Goal: Complete application form

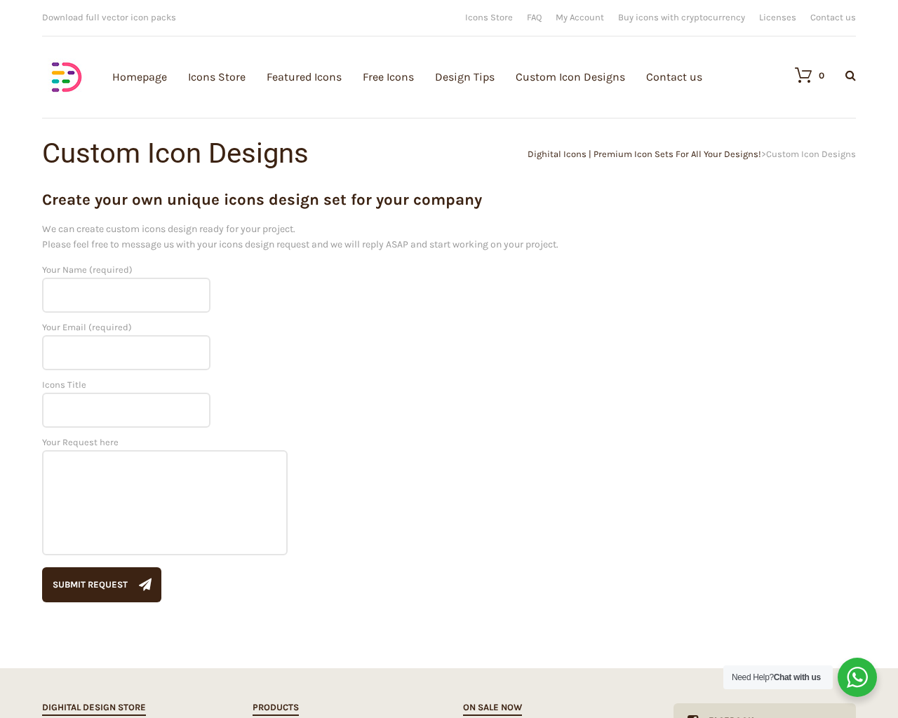
scroll to position [390, 0]
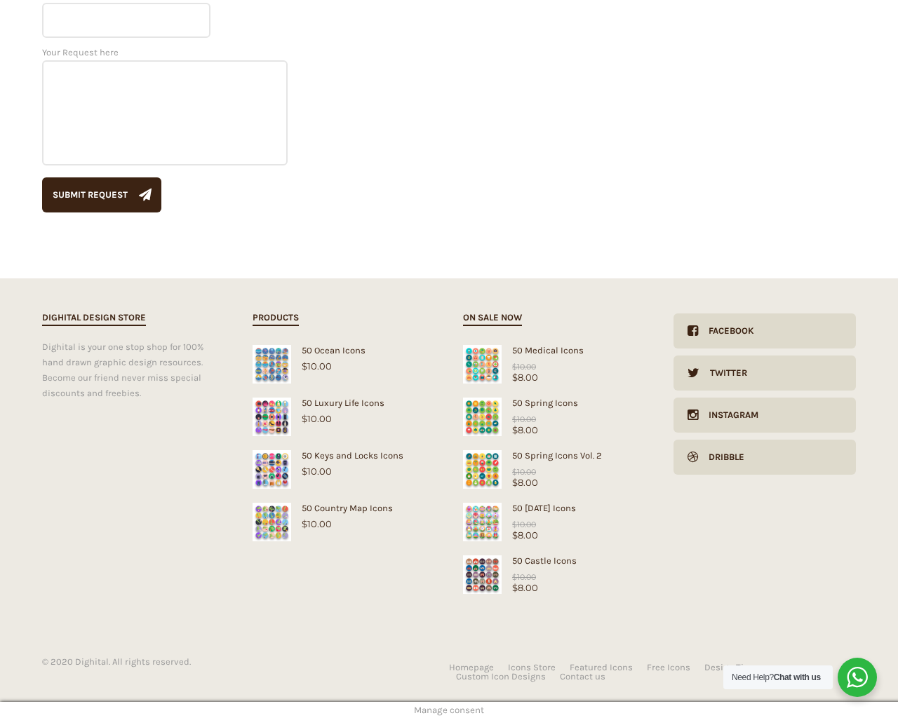
scroll to position [390, 0]
type input "dTjdNQKi"
type input "[EMAIL_ADDRESS][DOMAIN_NAME]"
type input "Mr."
type textarea "20"
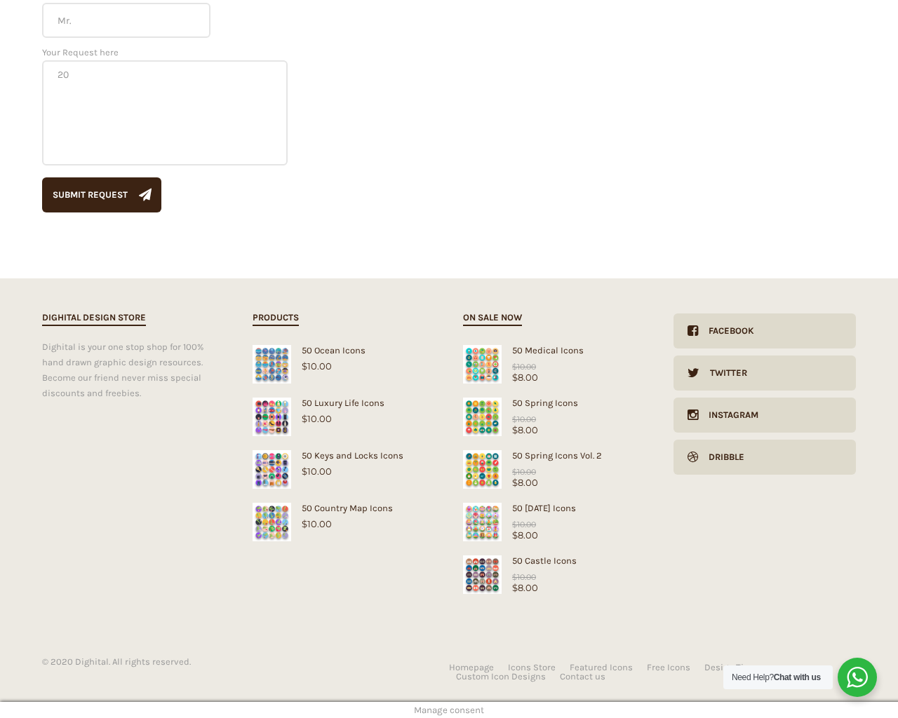
type input "1"
type input "20"
checkbox input "false"
type input "dTjdNQKi"
type input "[EMAIL_ADDRESS][DOMAIN_NAME]"
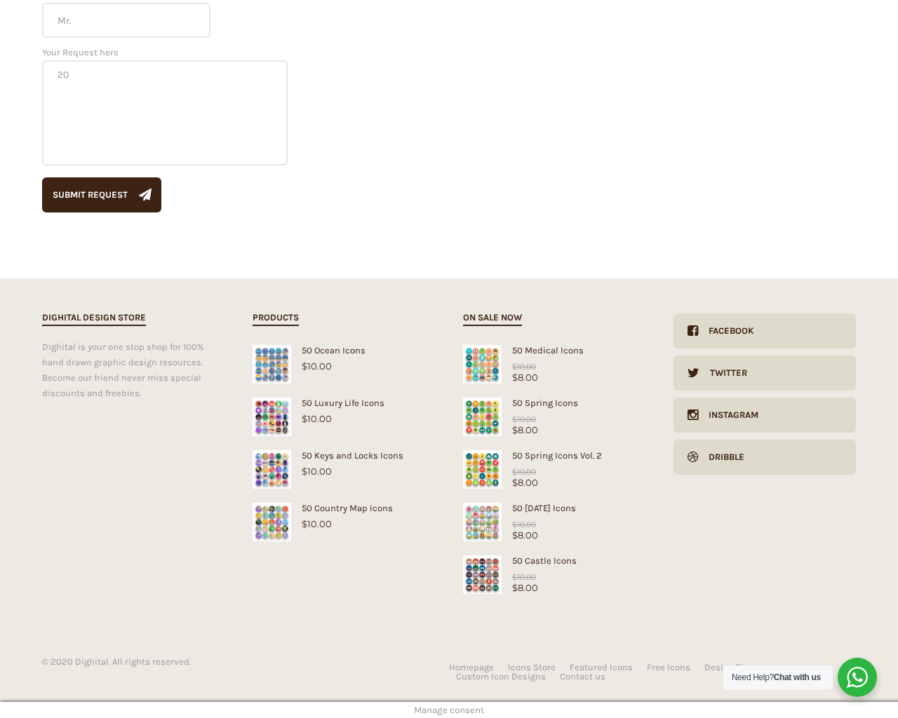
type input "[EMAIL_ADDRESS][DOMAIN_NAME]"
checkbox input "false"
select select "dark"
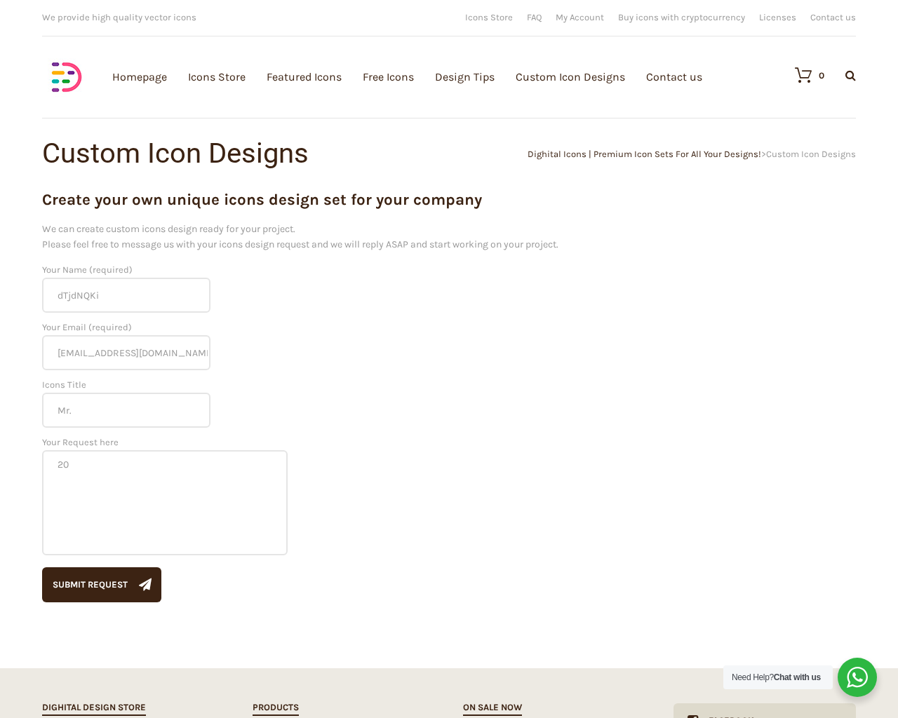
scroll to position [390, 0]
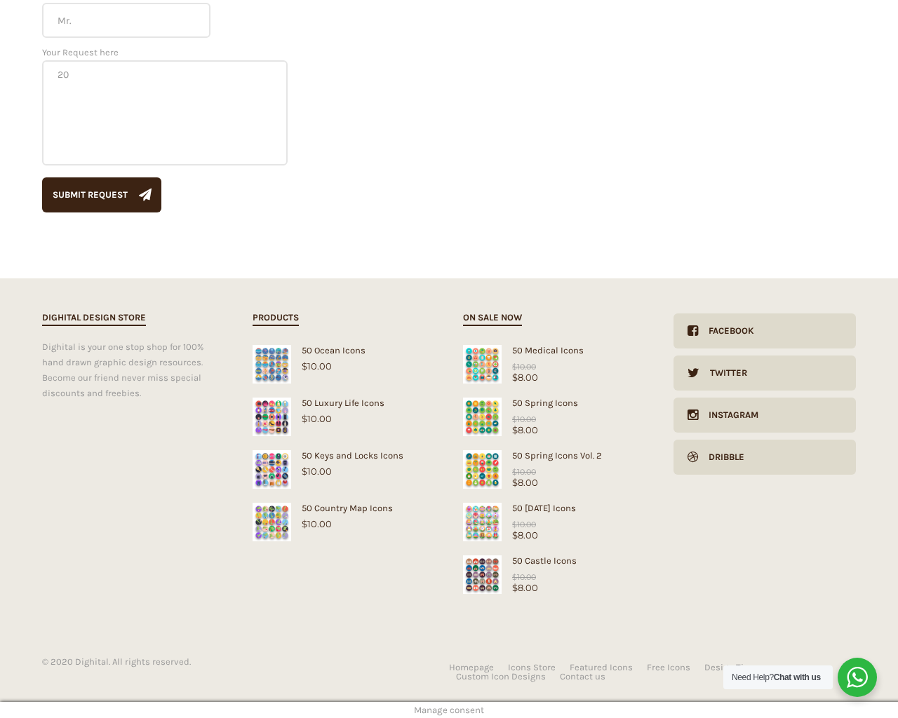
click at [415, 382] on input "Hide Price" at bounding box center [419, 386] width 9 height 9
checkbox input "true"
click at [415, 617] on input "Send me a copy of this e-mail" at bounding box center [419, 621] width 9 height 9
checkbox input "true"
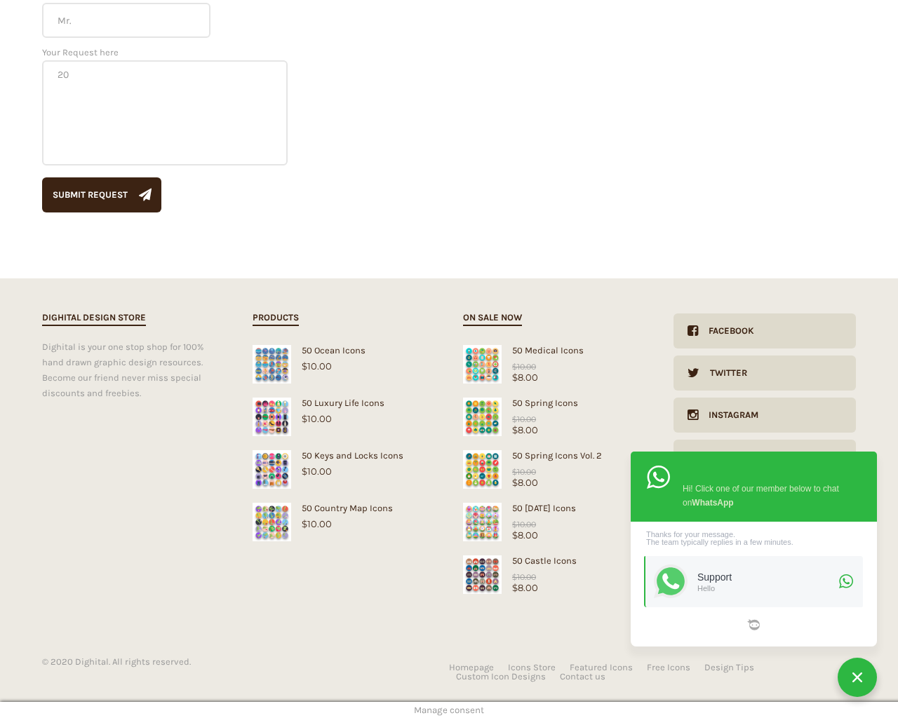
checkbox input "true"
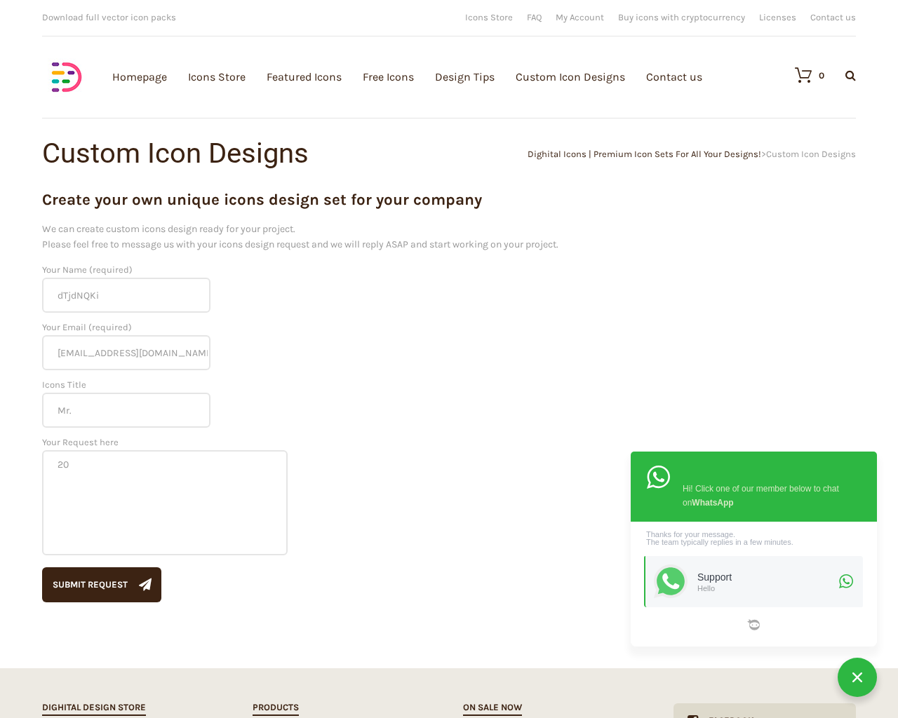
click at [415, 382] on input "Hide Price" at bounding box center [419, 386] width 9 height 9
checkbox input "false"
click at [415, 617] on input "Send me a copy of this e-mail" at bounding box center [419, 621] width 9 height 9
checkbox input "false"
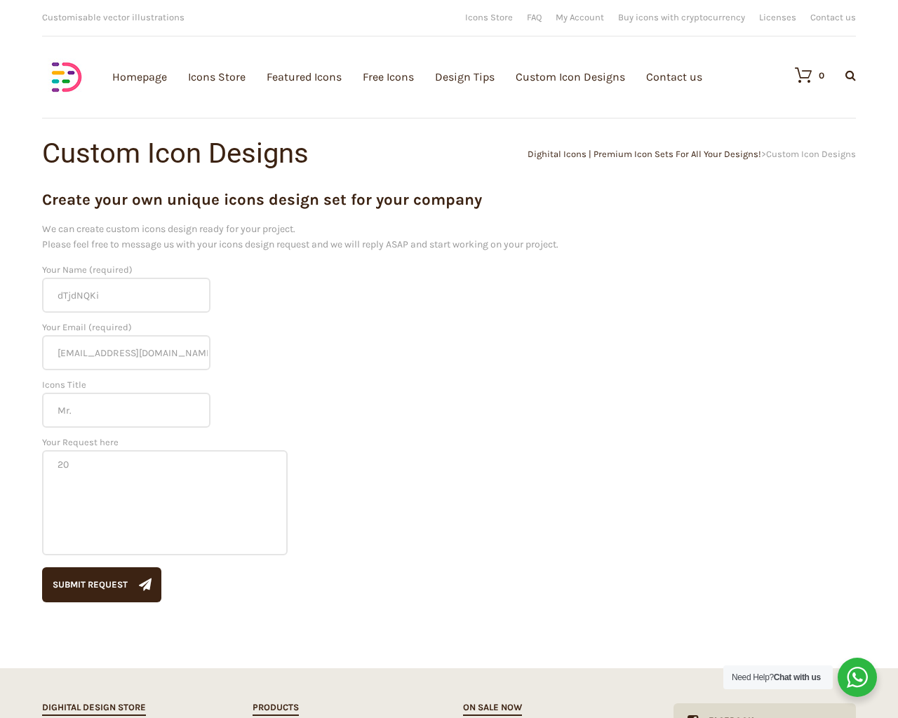
checkbox input "false"
click at [415, 382] on input "Hide Price" at bounding box center [419, 386] width 9 height 9
checkbox input "true"
click at [415, 617] on input "Send me a copy of this e-mail" at bounding box center [419, 621] width 9 height 9
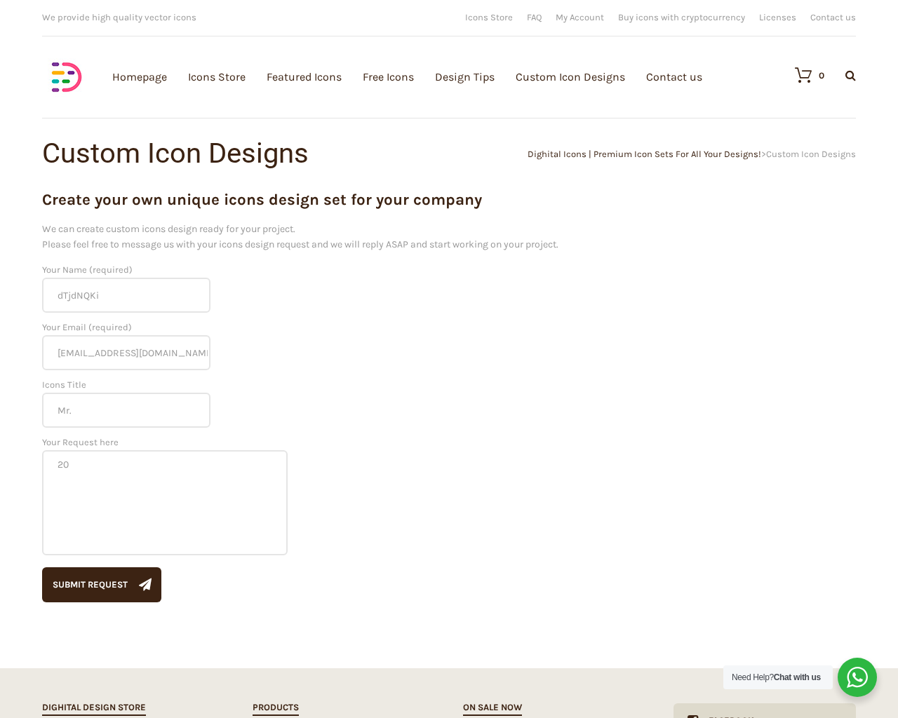
checkbox input "true"
